Goal: Obtain resource: Download file/media

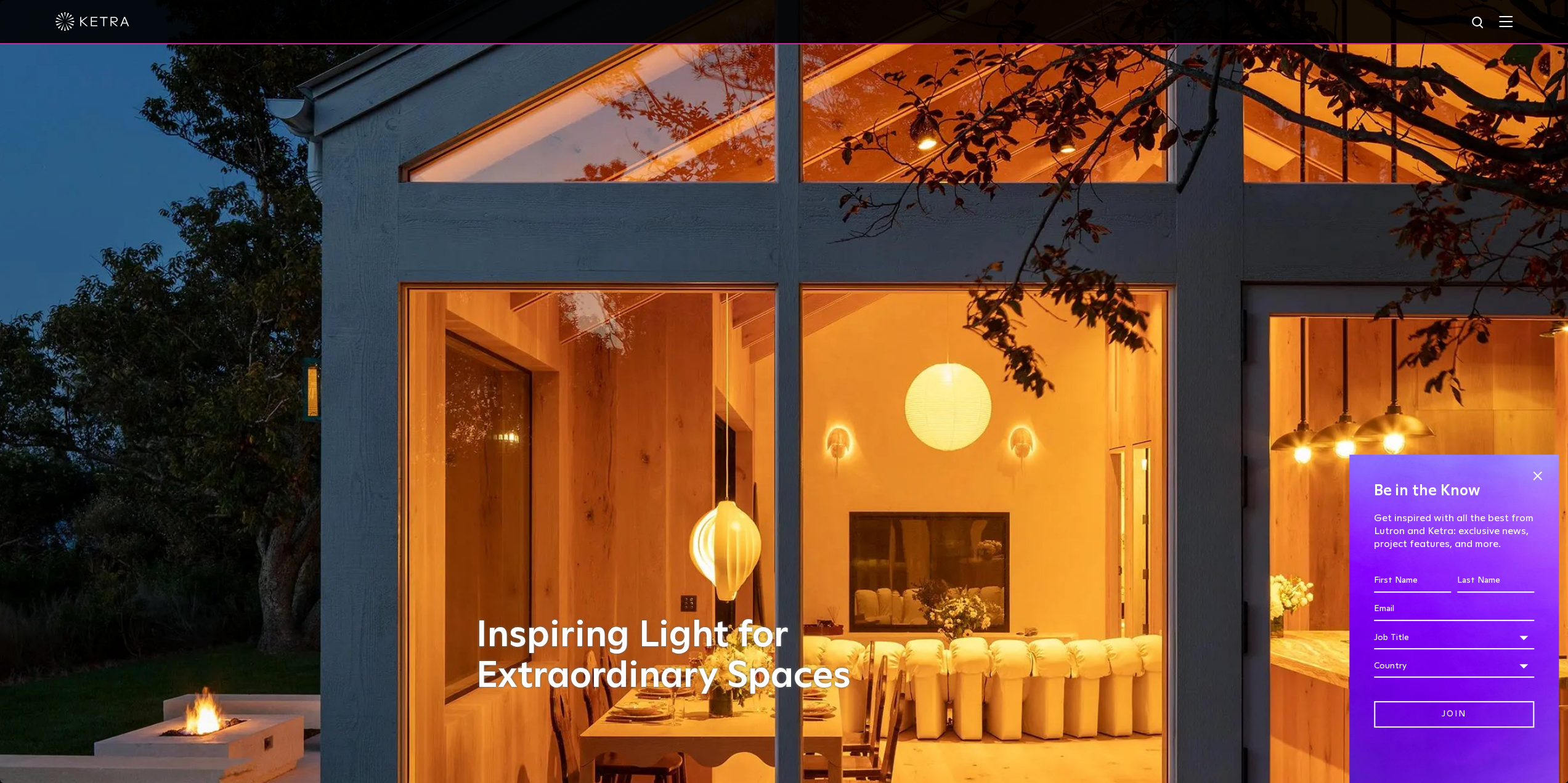
click at [1512, 22] on img at bounding box center [1505, 21] width 14 height 12
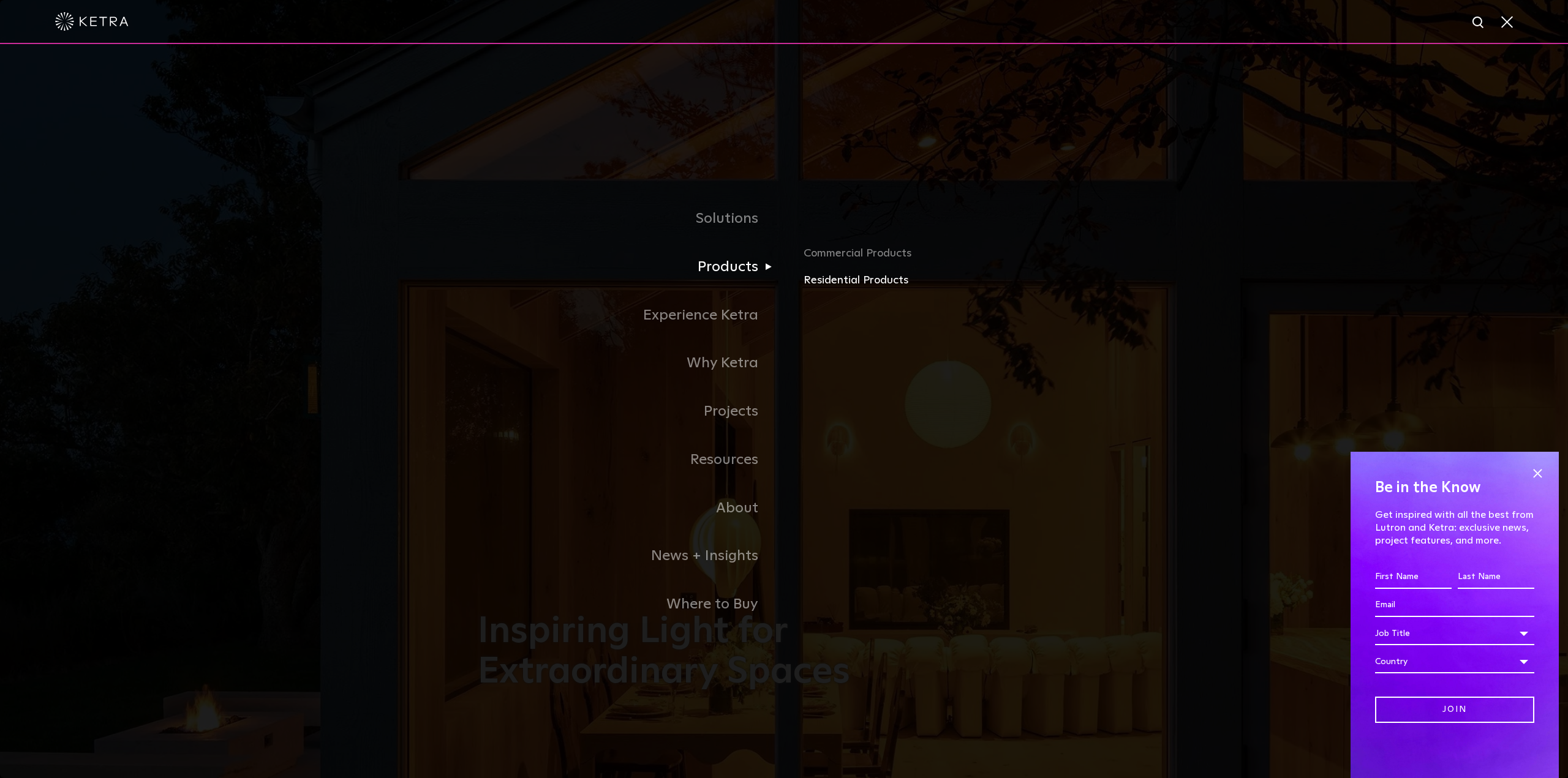
click at [812, 283] on link "Residential Products" at bounding box center [947, 280] width 287 height 18
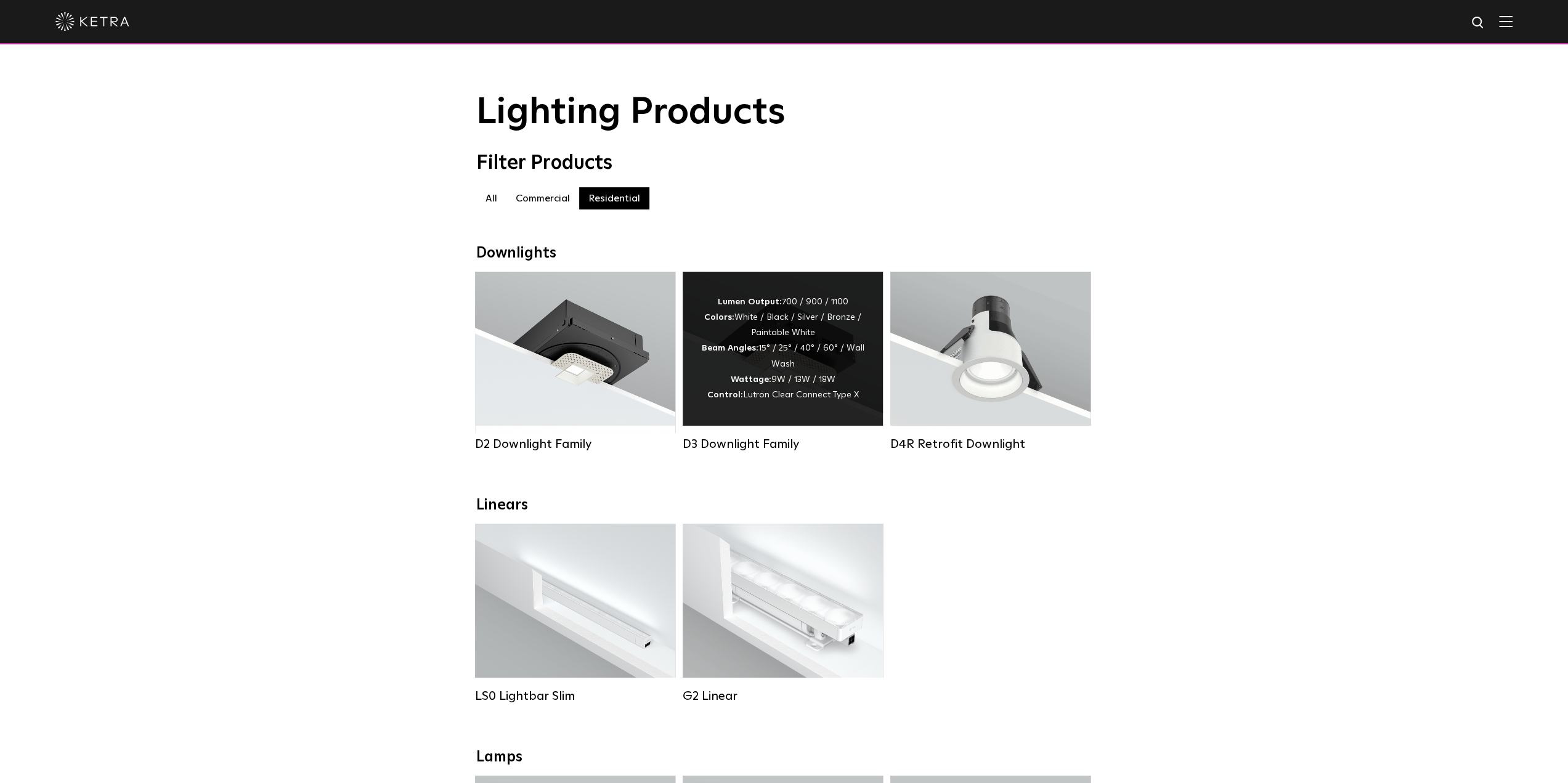
click at [770, 394] on div "Lumen Output: 700 / 900 / 1100 Colors: White / Black / Silver / Bronze / Painta…" at bounding box center [783, 349] width 164 height 109
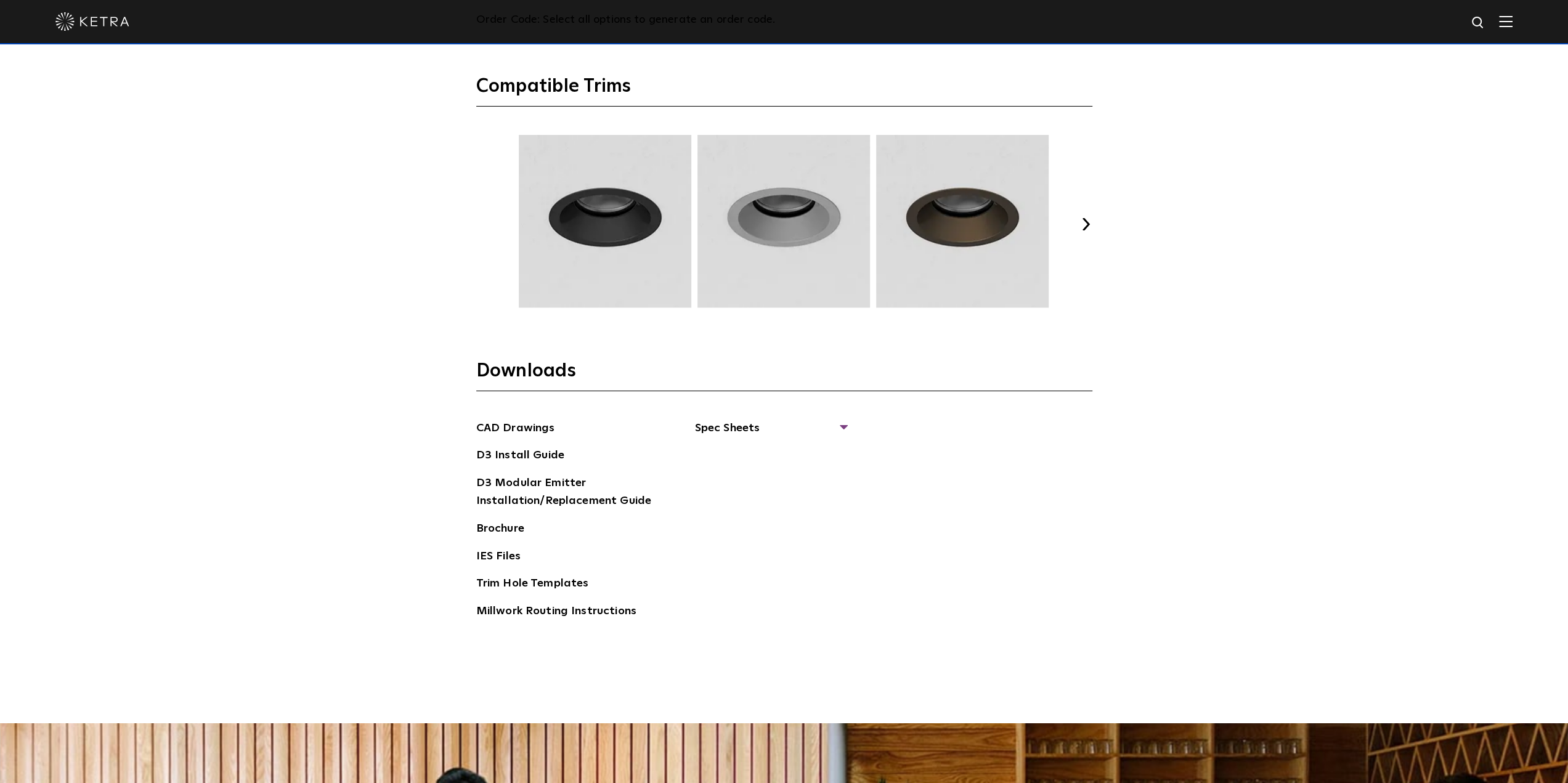
scroll to position [1972, 0]
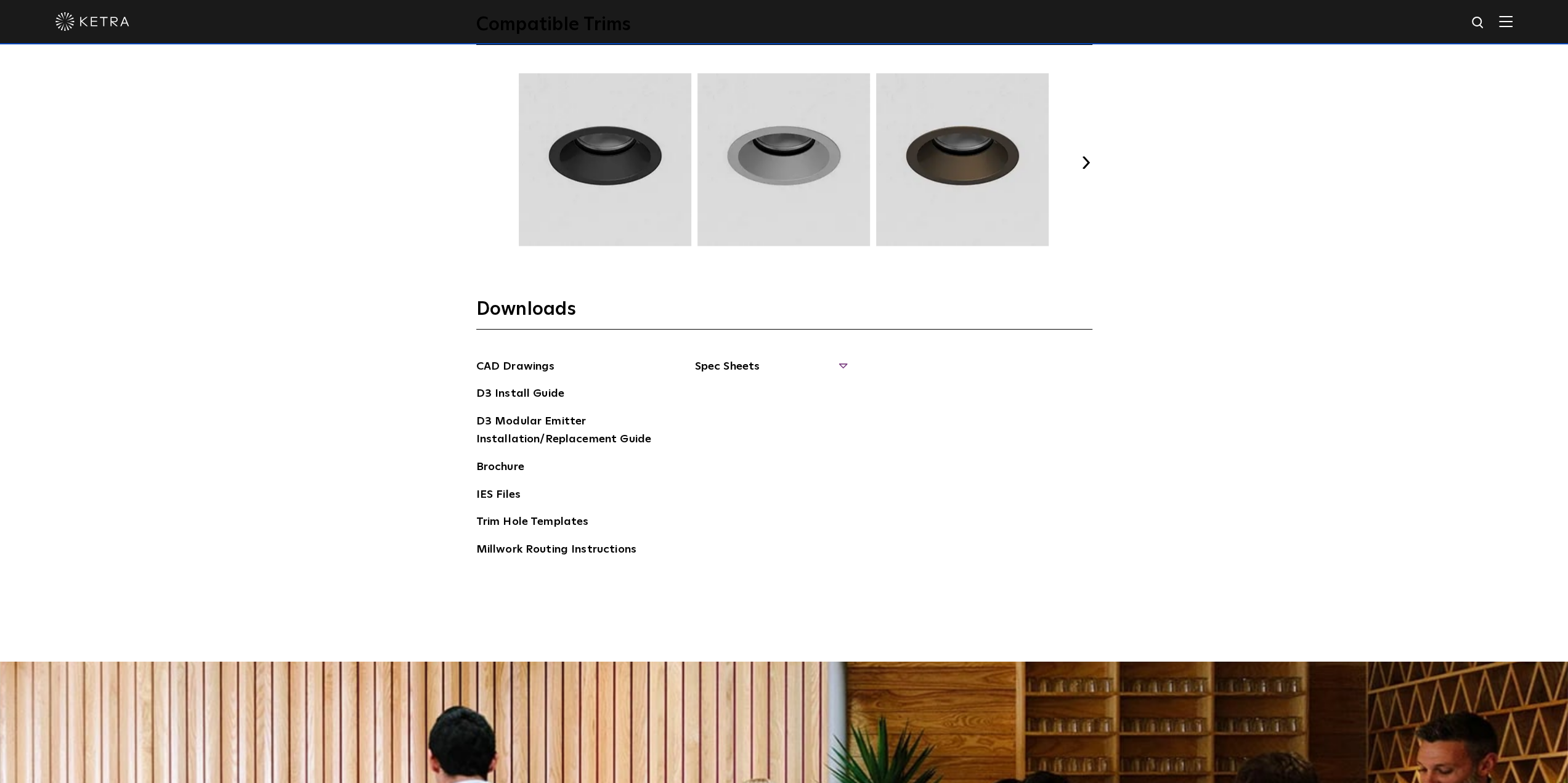
click at [724, 367] on span "Spec Sheets" at bounding box center [771, 372] width 151 height 27
click at [772, 396] on link "D3 Adjustable Round" at bounding box center [757, 395] width 93 height 14
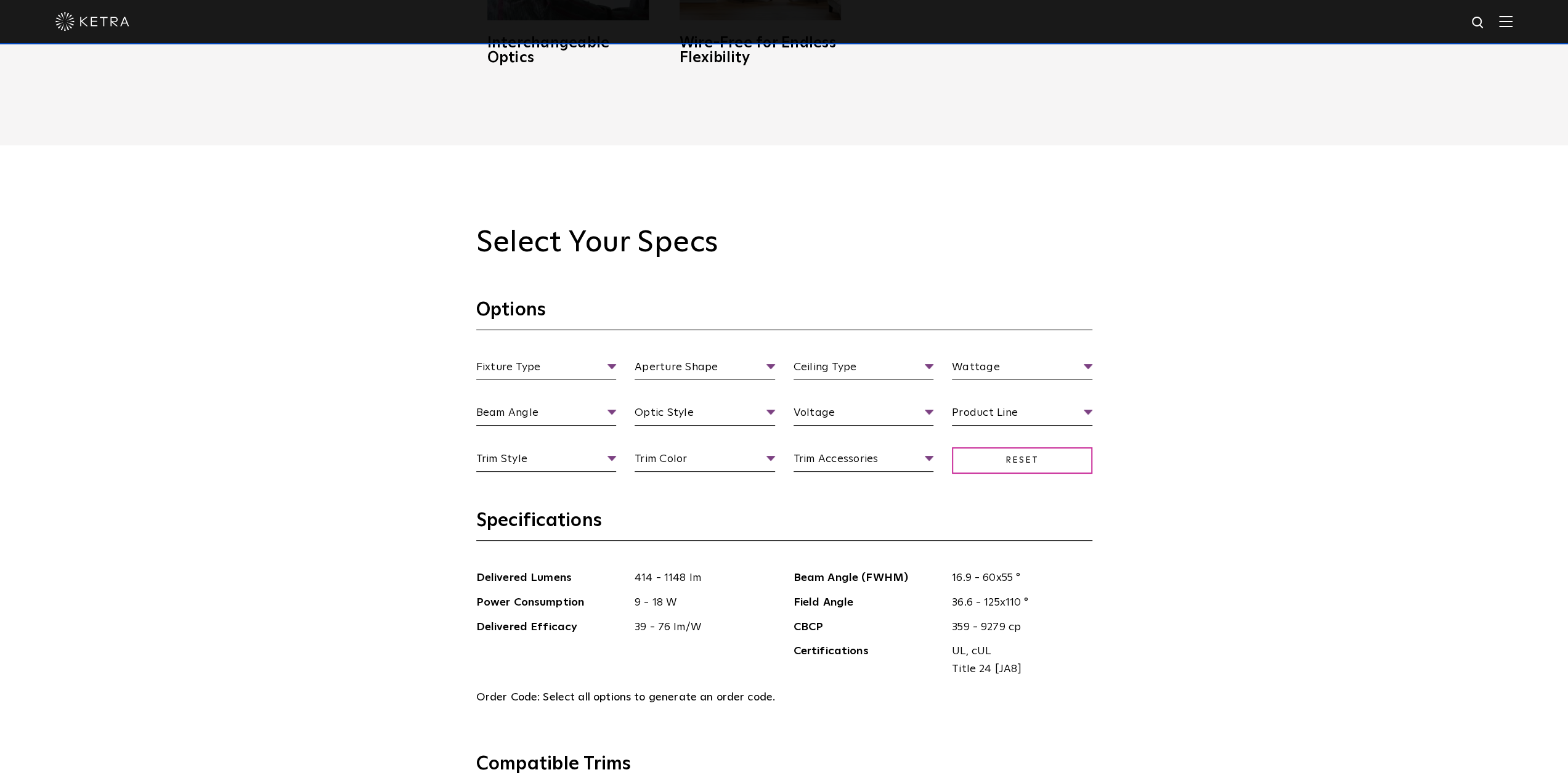
scroll to position [0, 0]
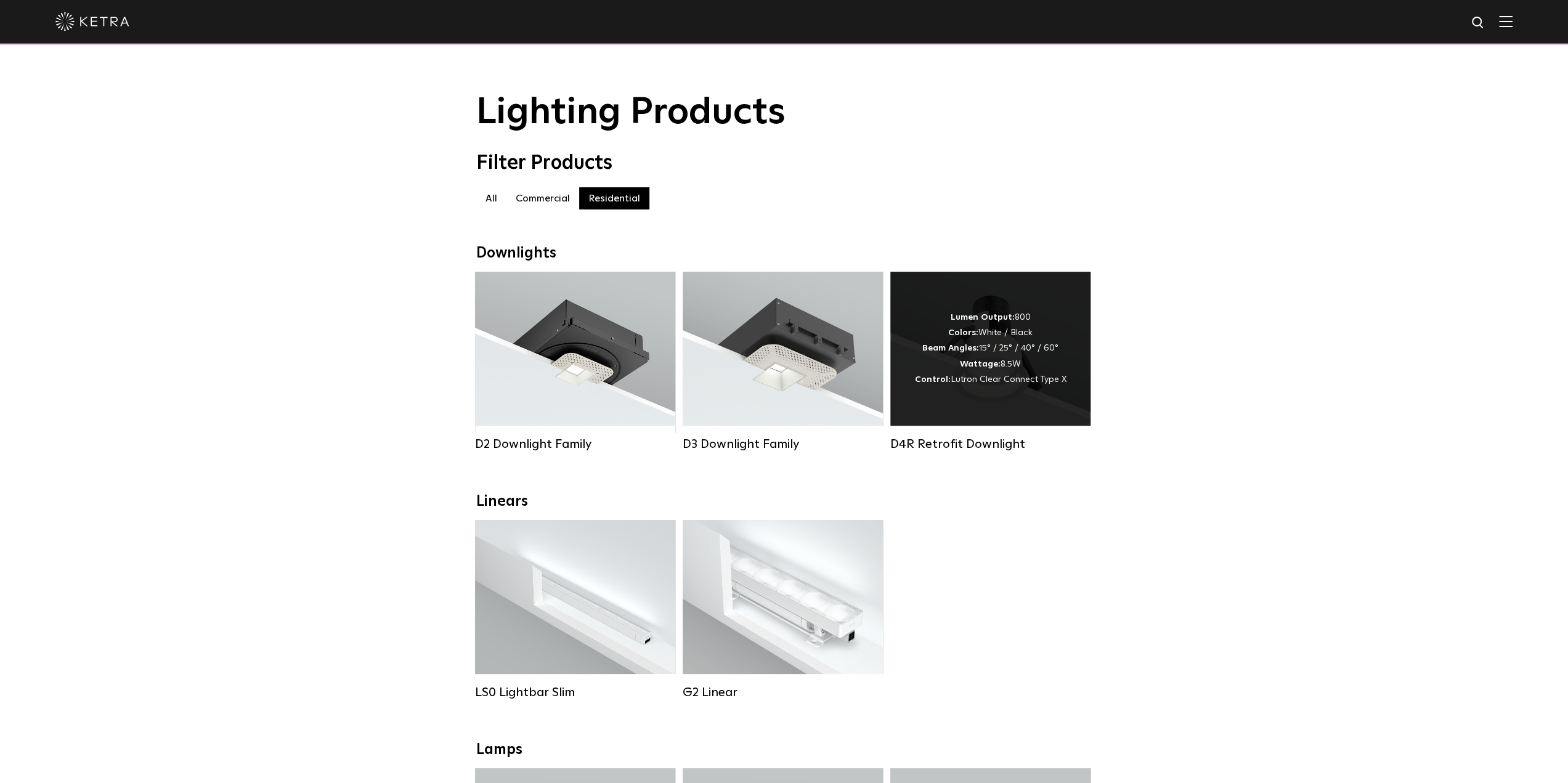
click at [1042, 362] on div "Lumen Output: 800 Colors: White / Black Beam Angles: 15° / 25° / 40° / 60° Watt…" at bounding box center [990, 349] width 152 height 78
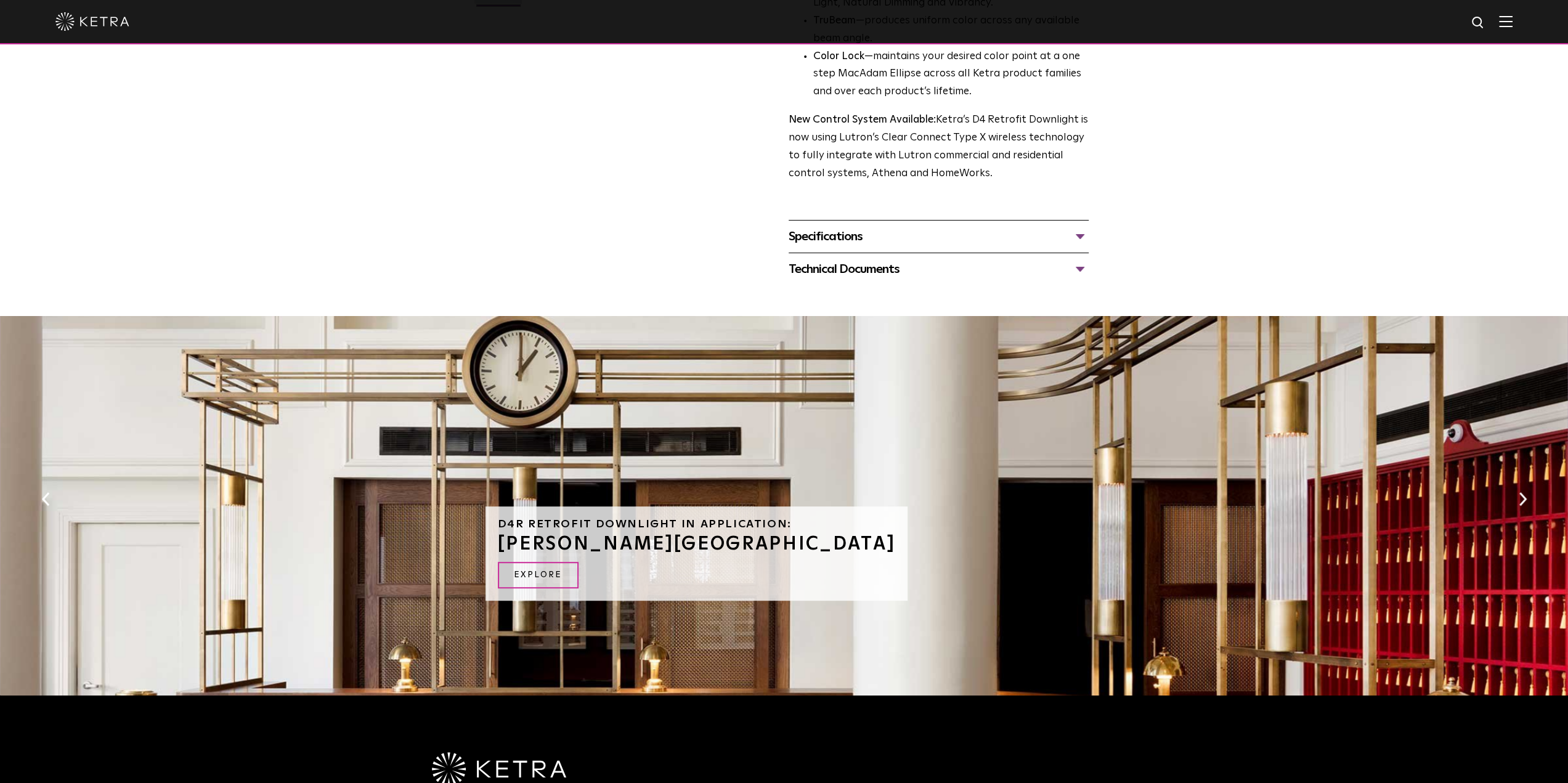
scroll to position [69, 0]
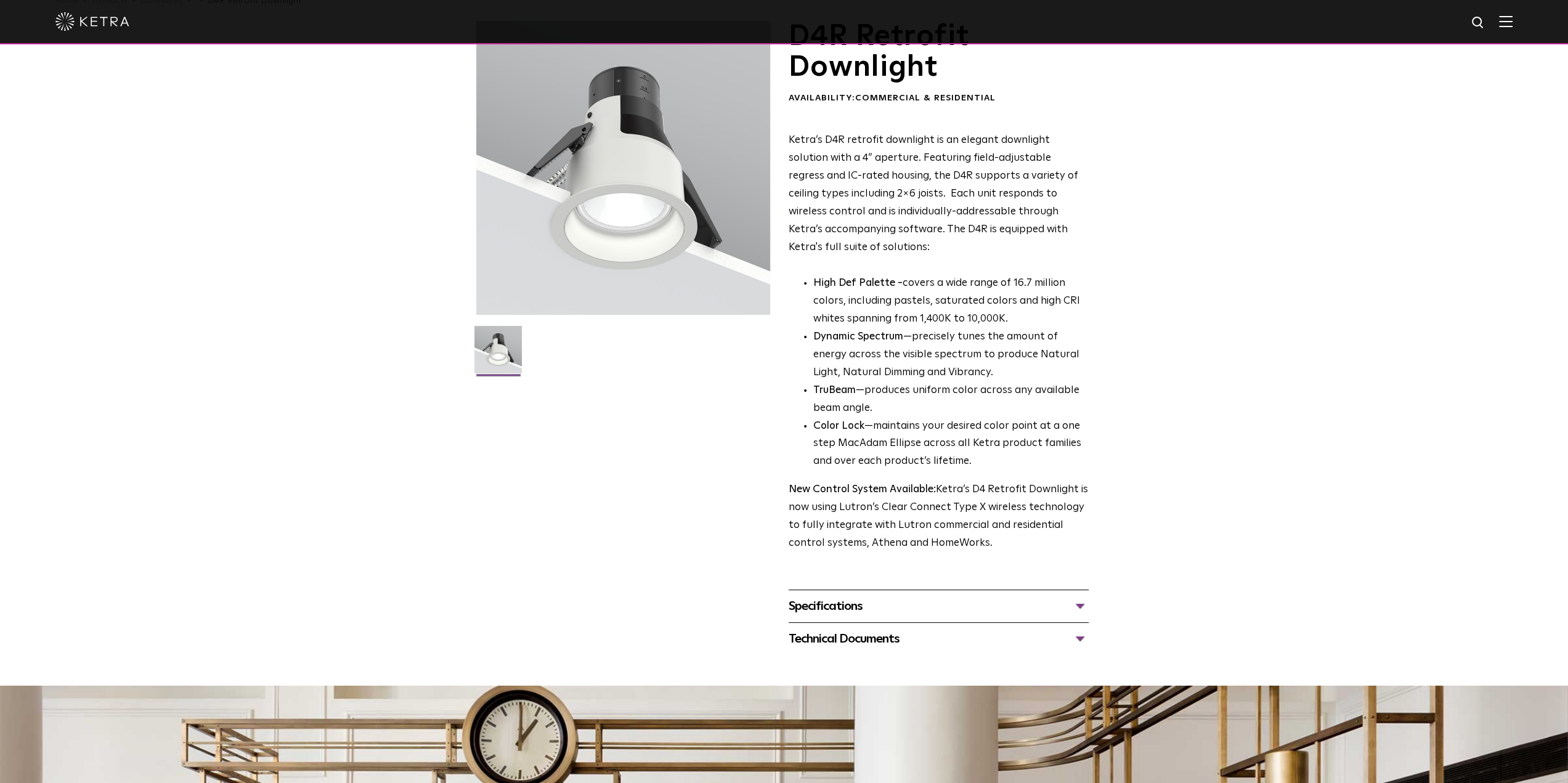
click at [871, 643] on div "Technical Documents" at bounding box center [939, 639] width 300 height 20
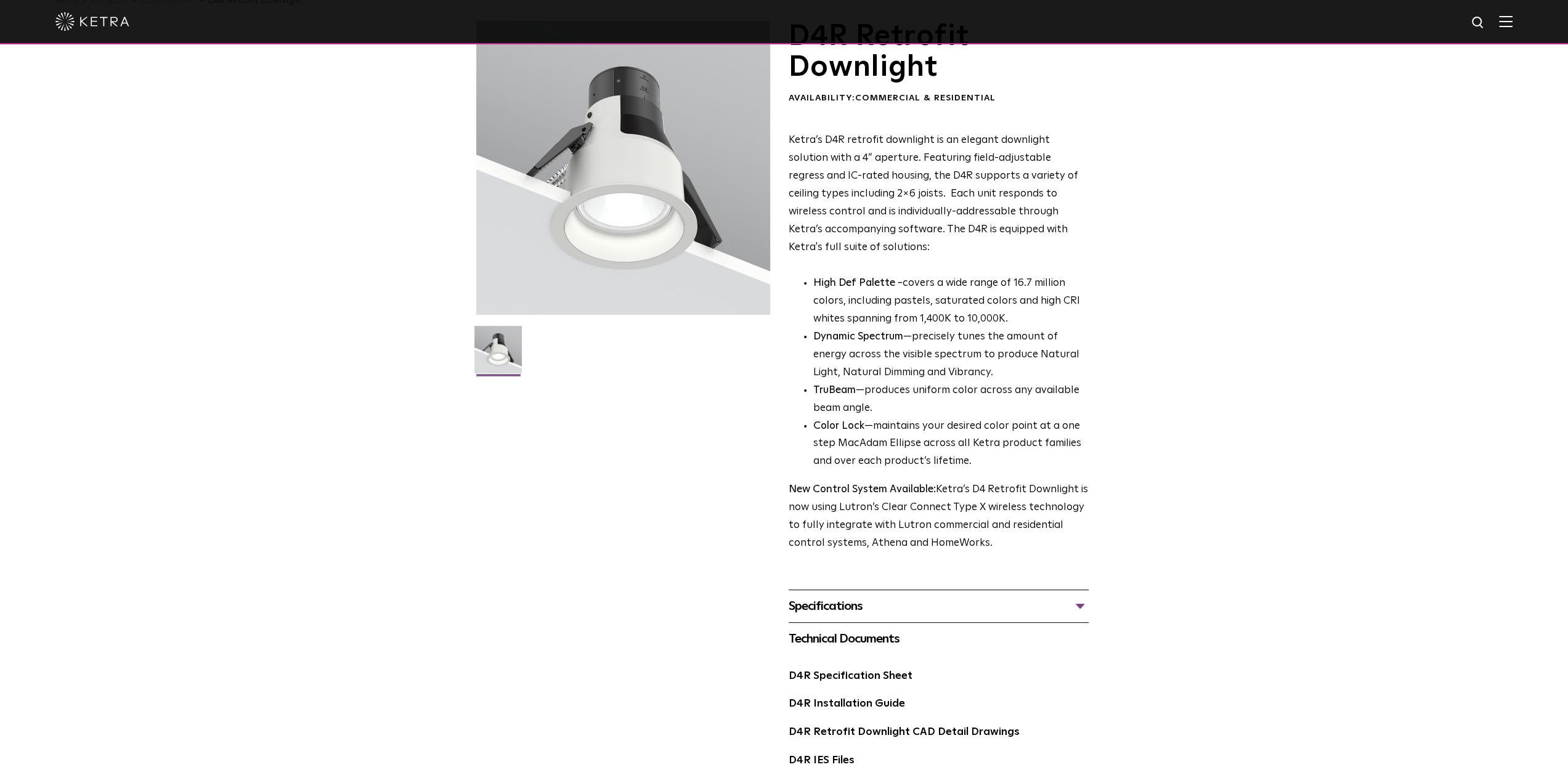
scroll to position [439, 0]
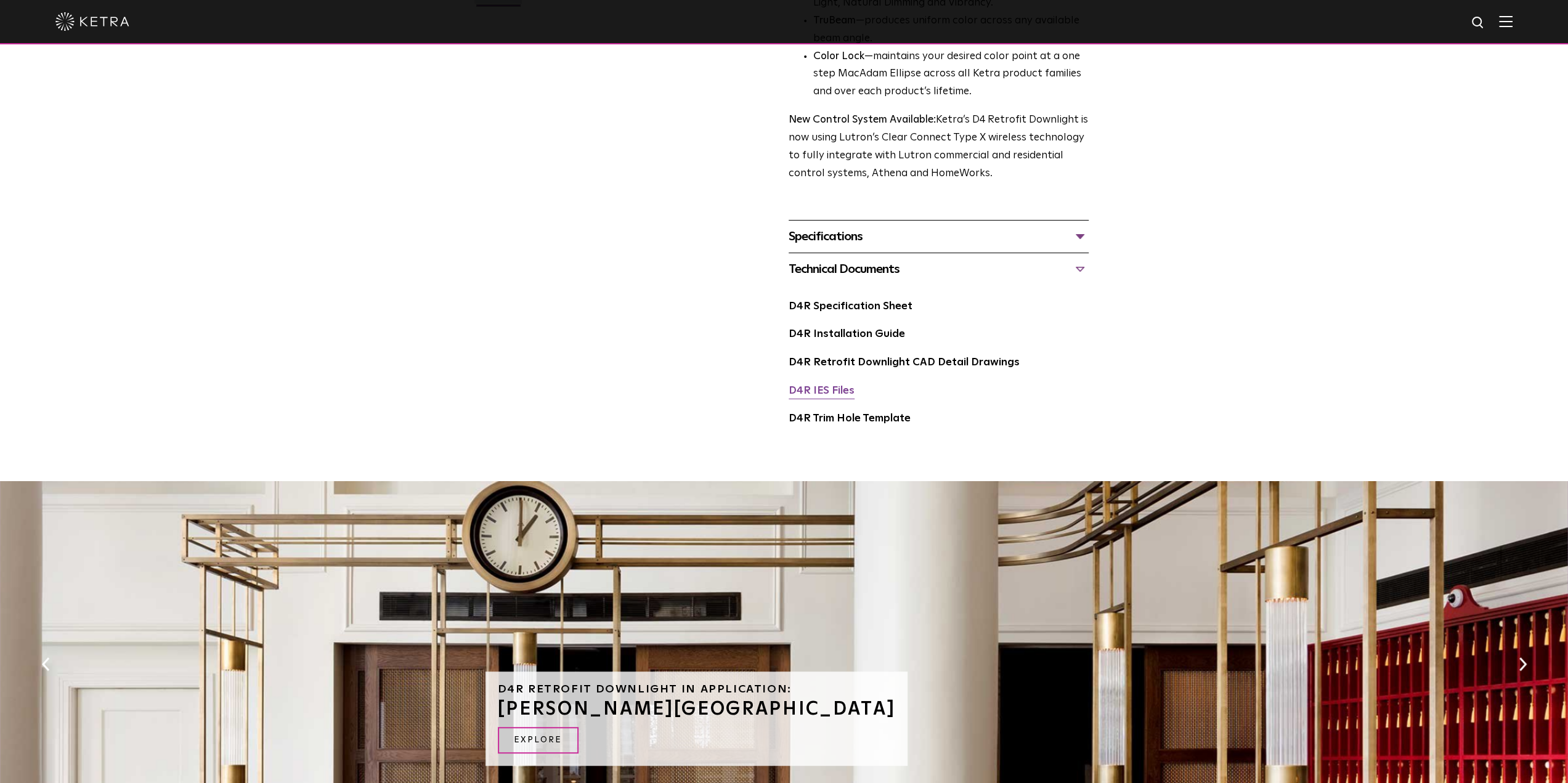
click at [832, 396] on link "D4R IES Files" at bounding box center [821, 391] width 66 height 10
drag, startPoint x: 1226, startPoint y: 251, endPoint x: 1211, endPoint y: 251, distance: 15.0
click at [1226, 251] on div "D4R Retrofit Downlight Availability: Commercial & Residential Ketra’s D4R retro…" at bounding box center [784, 51] width 1568 height 799
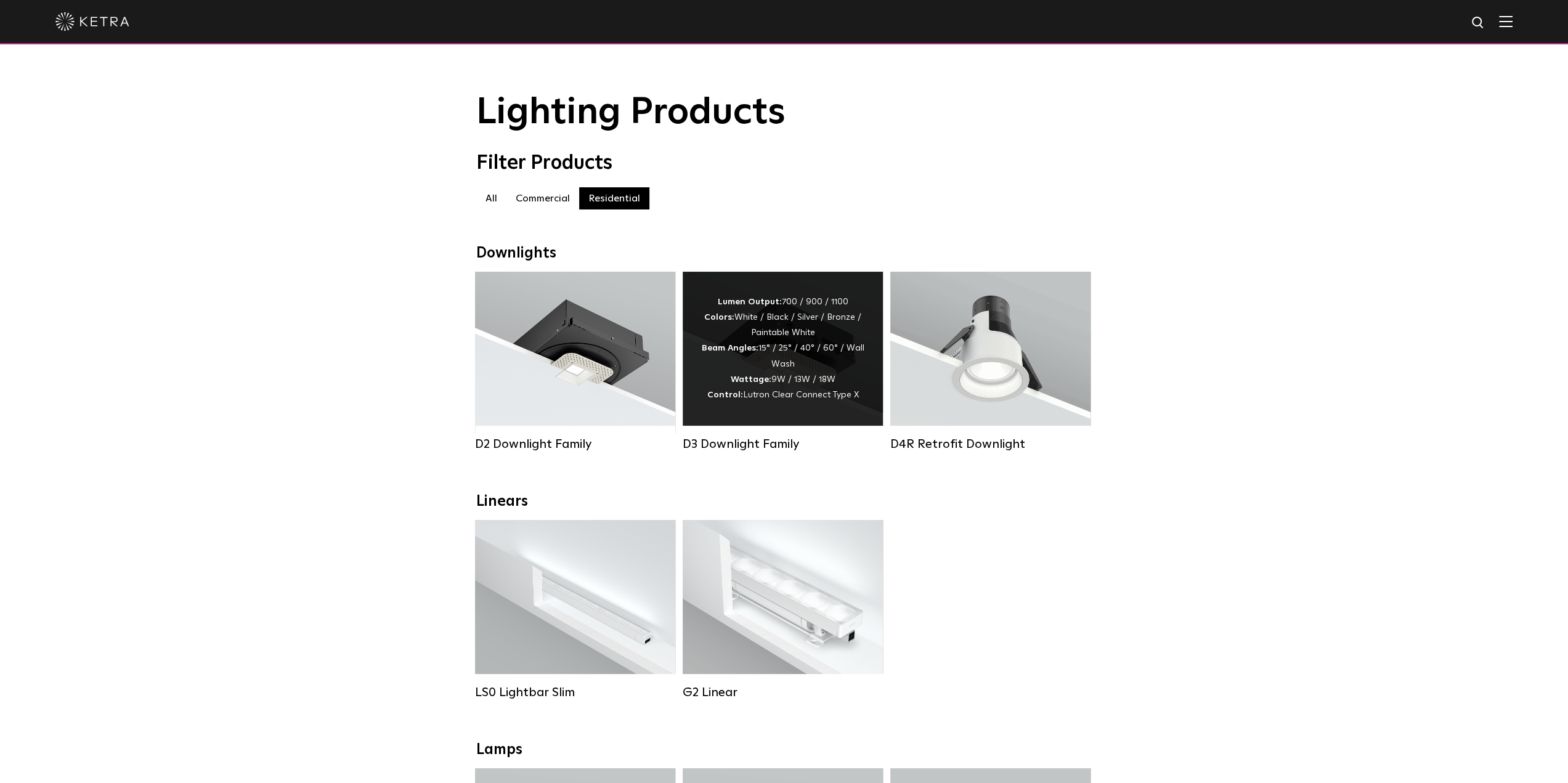
click at [746, 328] on div "Lumen Output: 700 / 900 / 1100 Colors: White / Black / Silver / Bronze / Painta…" at bounding box center [783, 349] width 164 height 109
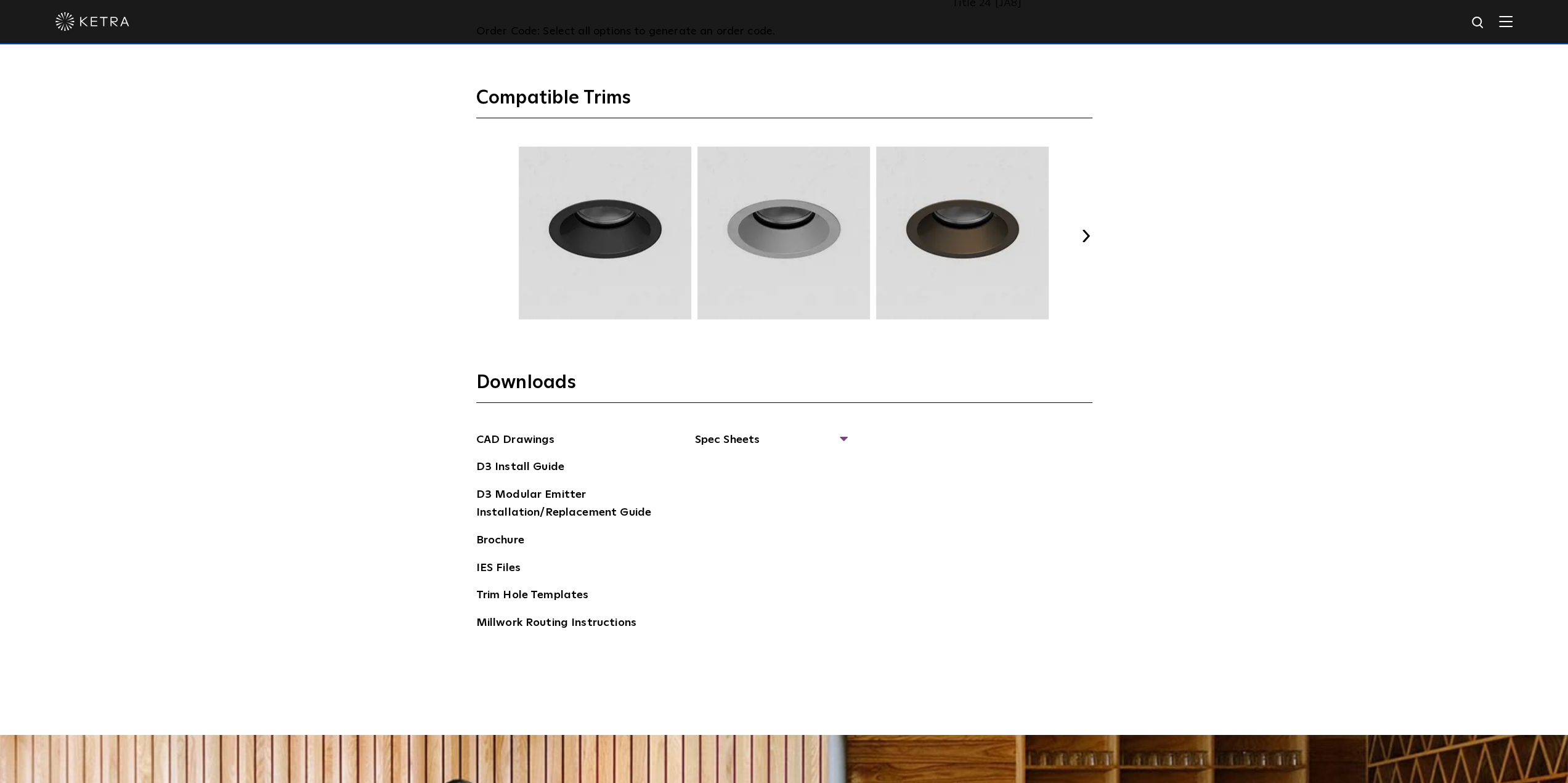
scroll to position [1838, 0]
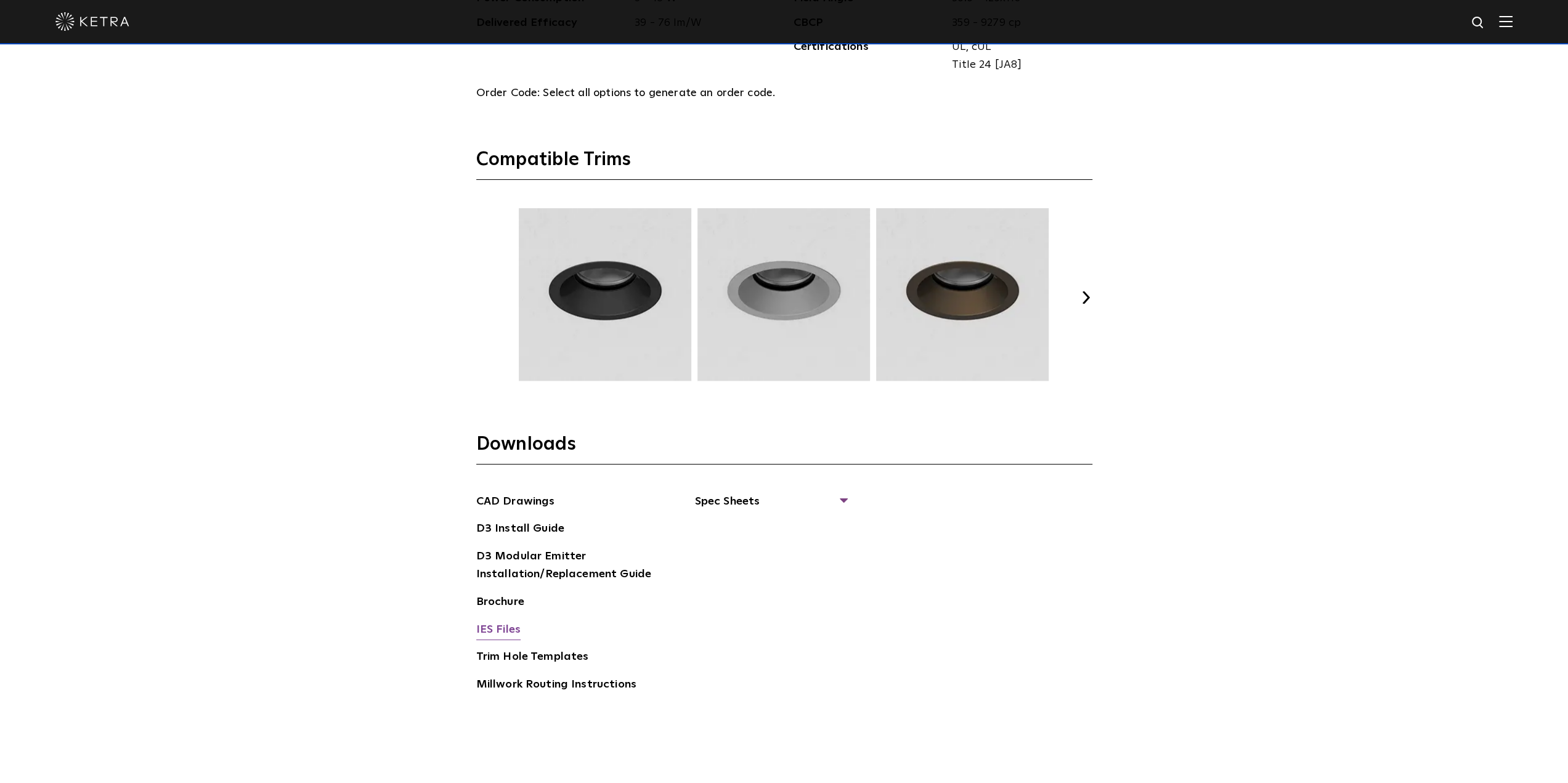
click at [510, 625] on link "IES Files" at bounding box center [498, 631] width 45 height 20
